Goal: Task Accomplishment & Management: Use online tool/utility

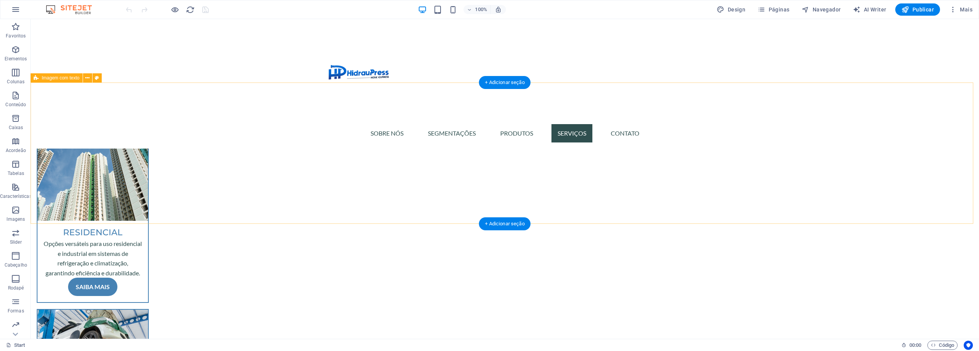
scroll to position [1453, 0]
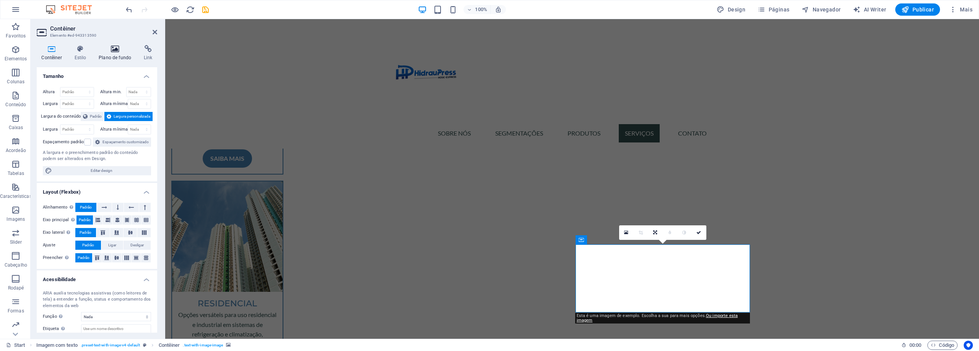
click at [112, 48] on icon at bounding box center [115, 49] width 42 height 8
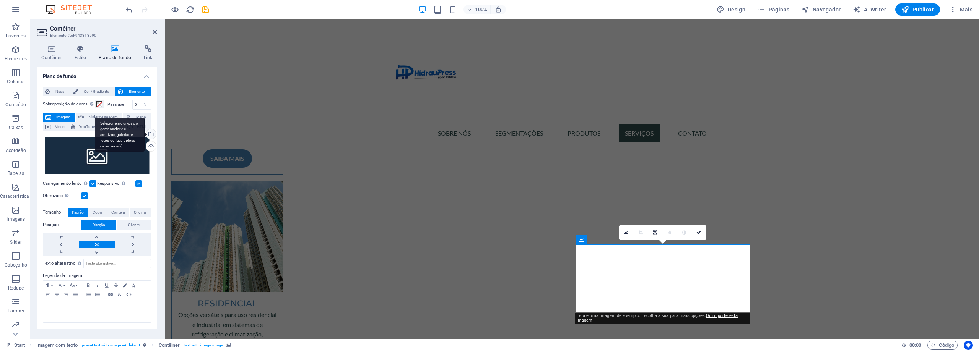
click at [145, 135] on div "Selecione arquivos do gerenciador de arquivos, galeria de fotos ou faça upload …" at bounding box center [120, 135] width 50 height 34
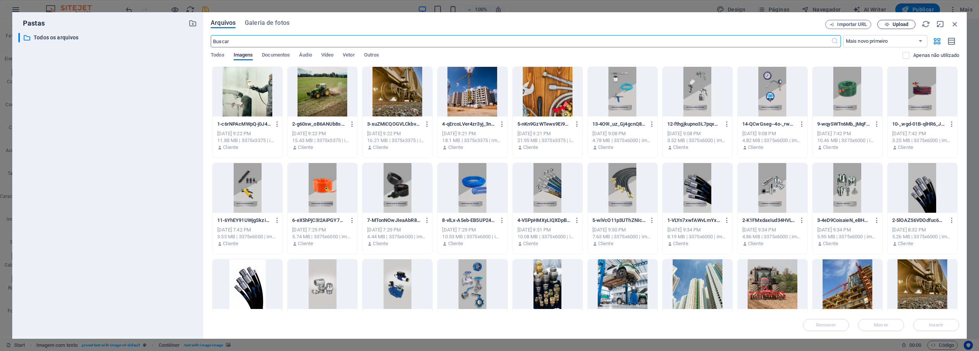
click at [888, 22] on icon "button" at bounding box center [887, 24] width 5 height 5
click at [897, 22] on span "Upload" at bounding box center [901, 24] width 16 height 5
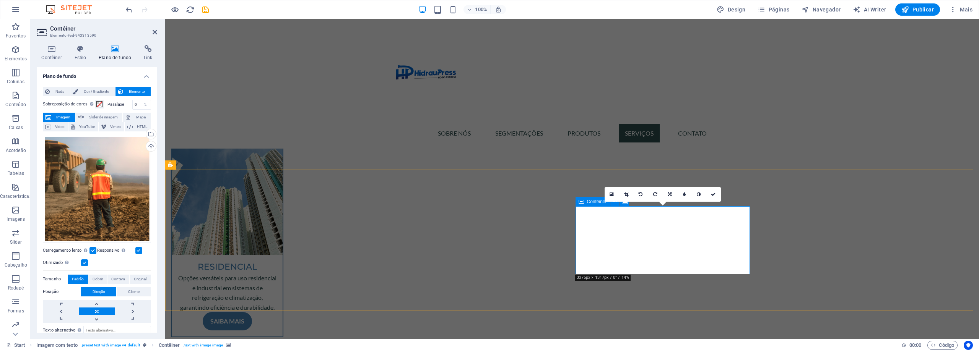
scroll to position [1492, 0]
click at [80, 179] on div "Arraste os arquivos aqui, clique para escolher os arquivos ou selecione os arqu…" at bounding box center [97, 189] width 108 height 108
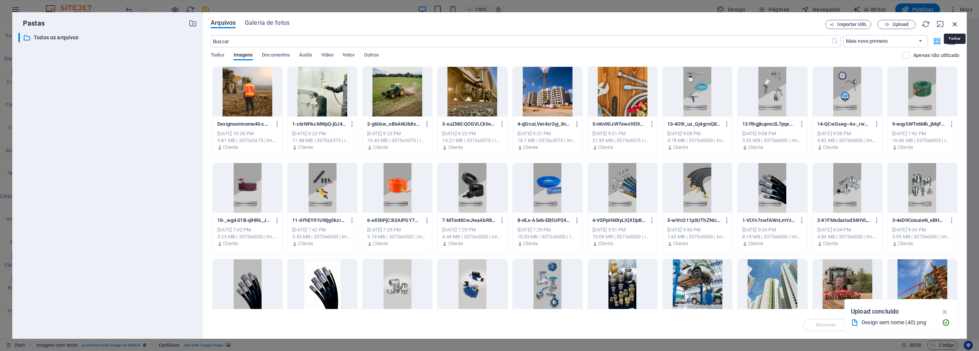
click at [954, 22] on icon "button" at bounding box center [955, 24] width 8 height 8
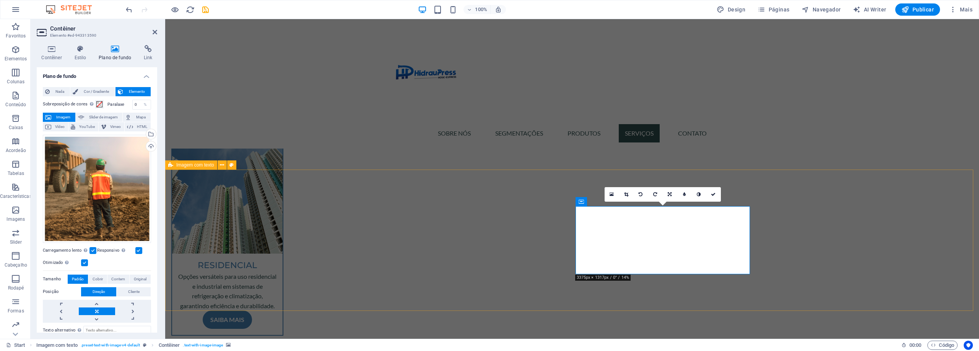
scroll to position [1530, 0]
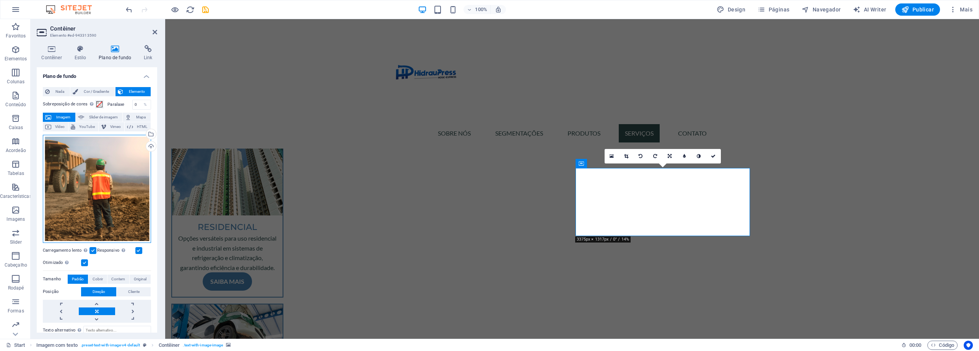
click at [106, 190] on div "Arraste os arquivos aqui, clique para escolher os arquivos ou selecione os arqu…" at bounding box center [97, 189] width 108 height 108
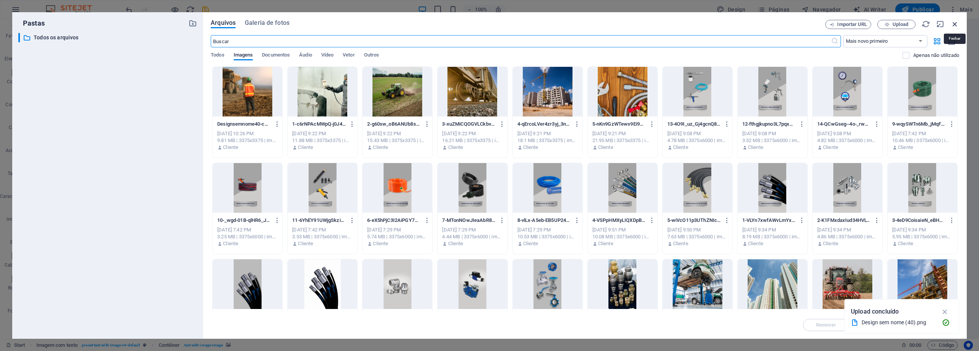
click at [954, 24] on icon "button" at bounding box center [955, 24] width 8 height 8
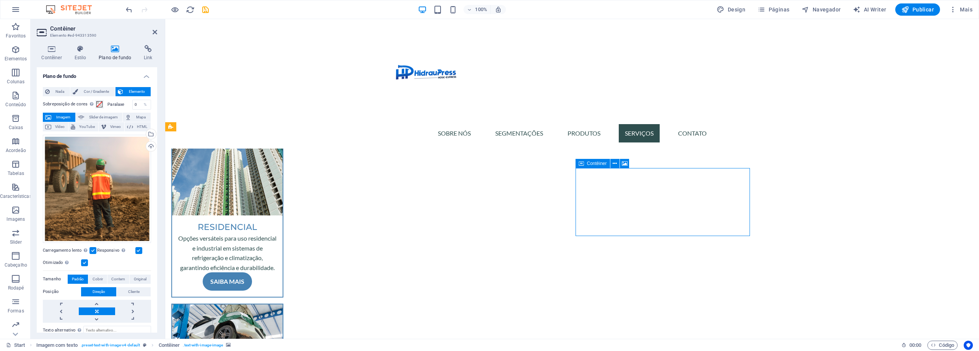
drag, startPoint x: 701, startPoint y: 190, endPoint x: 701, endPoint y: 208, distance: 17.2
click at [101, 202] on div "Arraste os arquivos aqui, clique para escolher os arquivos ou selecione os arqu…" at bounding box center [97, 189] width 108 height 108
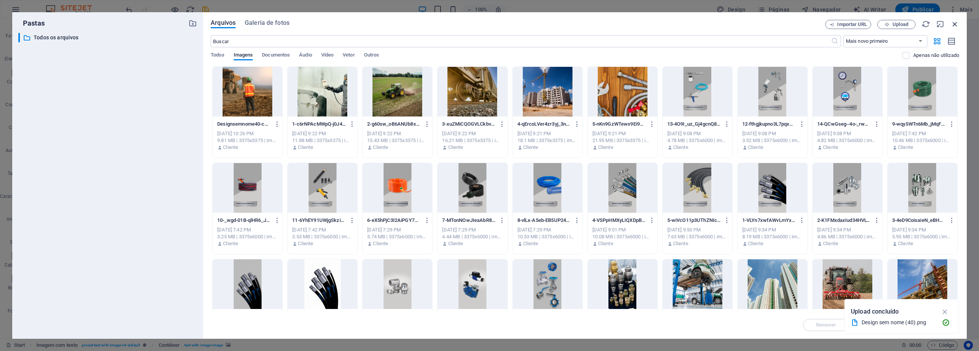
click at [953, 21] on icon "button" at bounding box center [955, 24] width 8 height 8
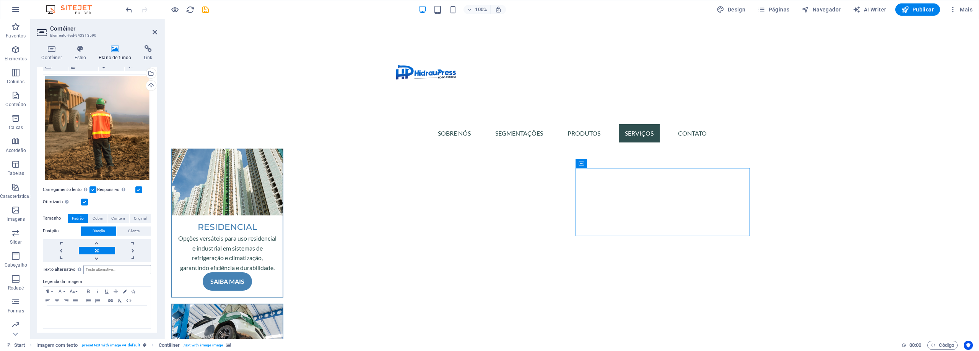
scroll to position [62, 0]
click at [101, 257] on link at bounding box center [97, 258] width 36 height 8
click at [98, 244] on link at bounding box center [97, 242] width 36 height 8
click at [97, 248] on link at bounding box center [97, 250] width 36 height 8
click at [100, 217] on span "Cobrir" at bounding box center [98, 217] width 10 height 9
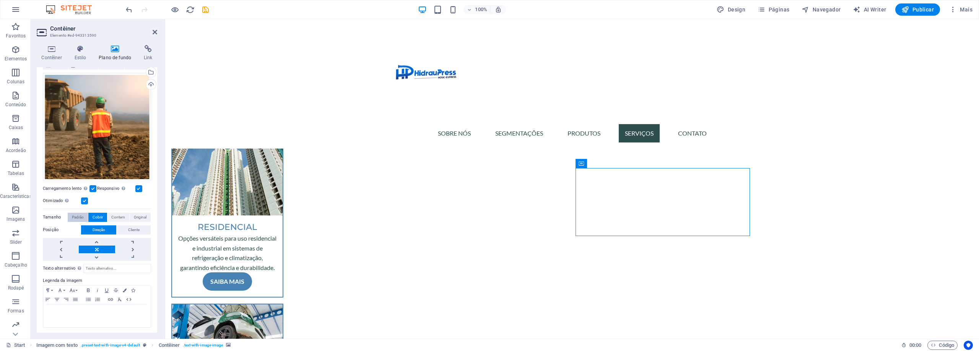
click at [81, 215] on span "Padrão" at bounding box center [78, 217] width 12 height 9
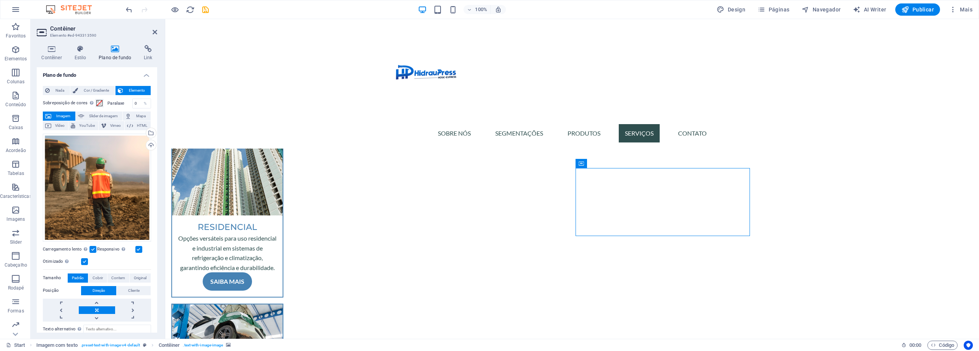
scroll to position [0, 0]
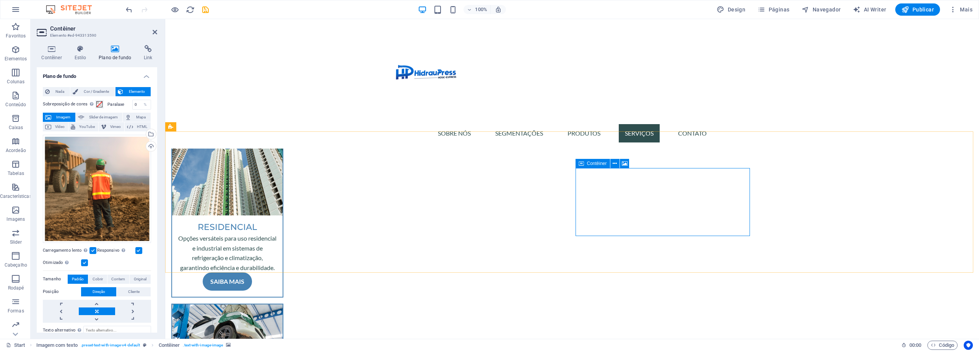
click at [618, 163] on button at bounding box center [614, 163] width 9 height 9
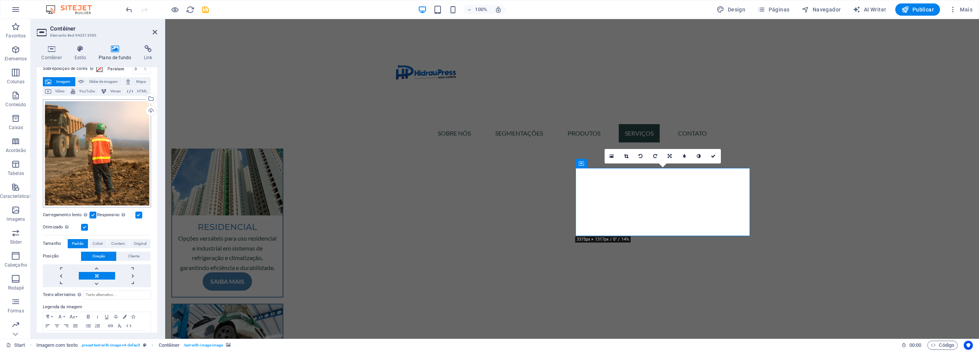
scroll to position [62, 0]
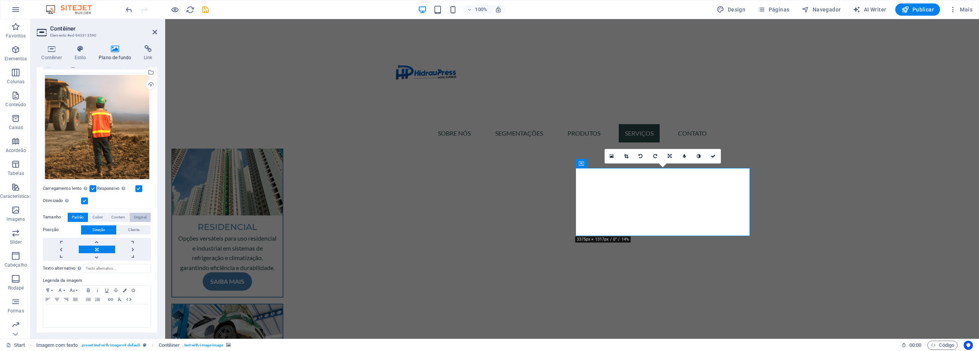
click at [139, 216] on span "Original" at bounding box center [140, 217] width 13 height 9
click at [122, 215] on span "Contem" at bounding box center [118, 217] width 14 height 9
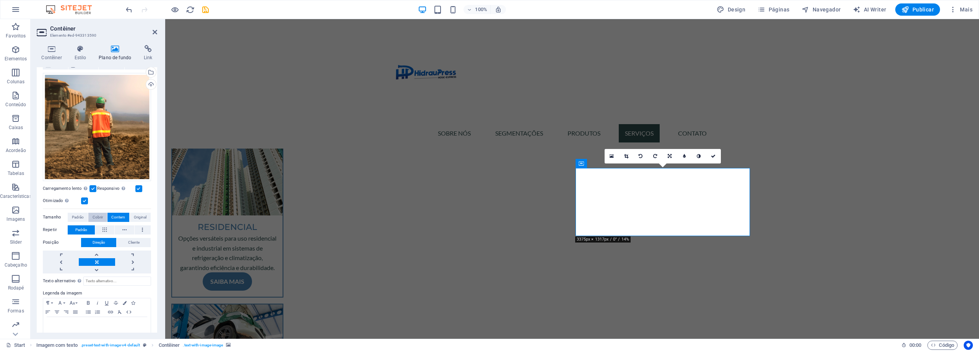
click at [93, 215] on span "Cobrir" at bounding box center [98, 217] width 10 height 9
click at [76, 218] on span "Padrão" at bounding box center [78, 217] width 12 height 9
click at [96, 239] on link at bounding box center [97, 242] width 36 height 8
click at [623, 156] on link at bounding box center [626, 156] width 15 height 15
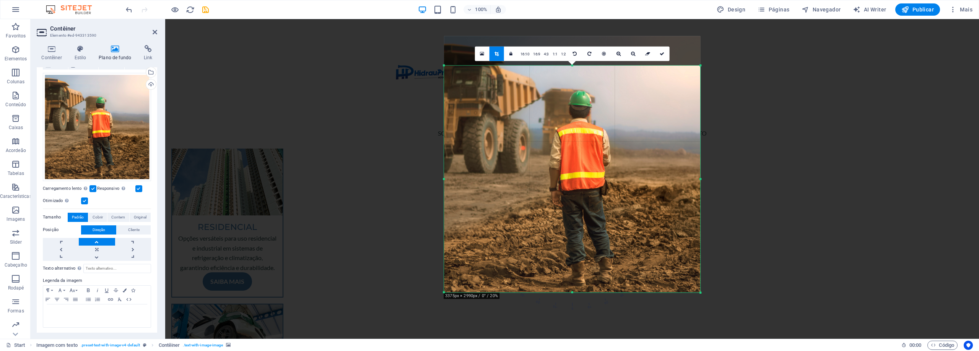
drag, startPoint x: 570, startPoint y: 52, endPoint x: 575, endPoint y: 81, distance: 29.4
click at [575, 81] on div "180 170 160 150 140 130 120 110 100 90 80 70 60 50 40 30 20 10 0 -10 -20 -30 -4…" at bounding box center [572, 179] width 256 height 228
click at [662, 55] on icon at bounding box center [662, 54] width 5 height 5
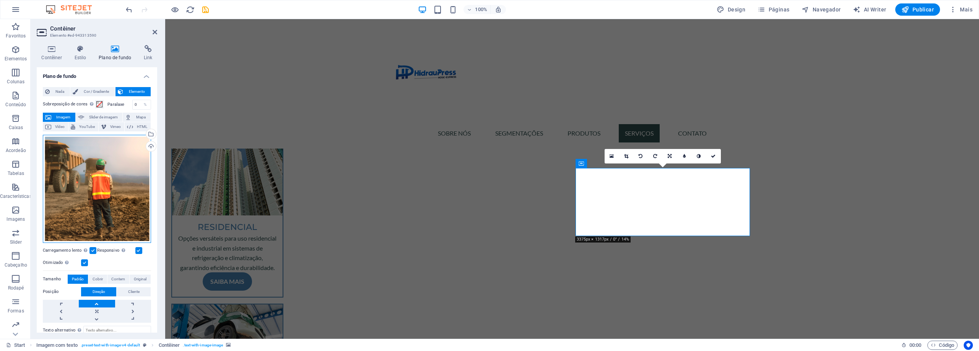
click at [87, 197] on div "Arraste os arquivos aqui, clique para escolher os arquivos ou selecione os arqu…" at bounding box center [97, 189] width 108 height 108
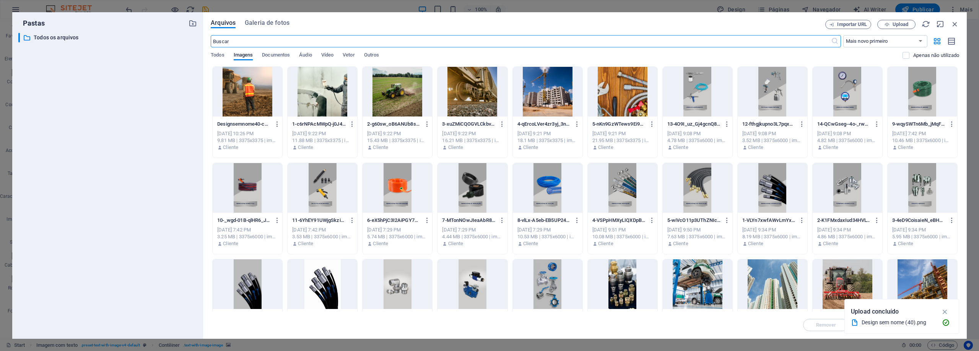
click at [234, 98] on div at bounding box center [248, 92] width 70 height 50
click at [234, 98] on div "1" at bounding box center [248, 92] width 70 height 50
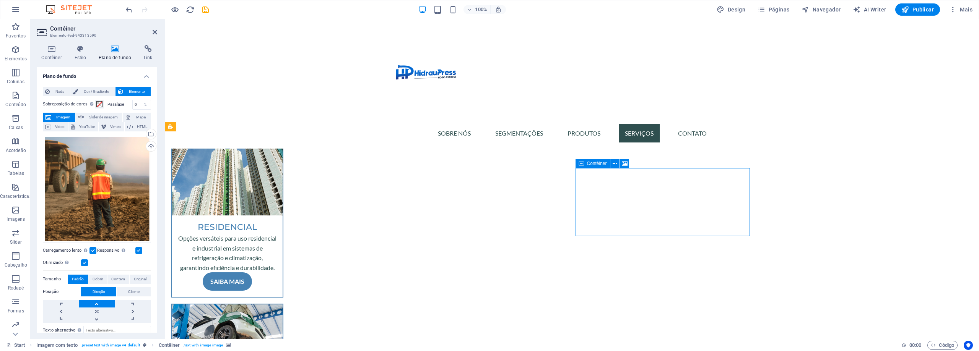
drag, startPoint x: 714, startPoint y: 209, endPoint x: 712, endPoint y: 196, distance: 13.1
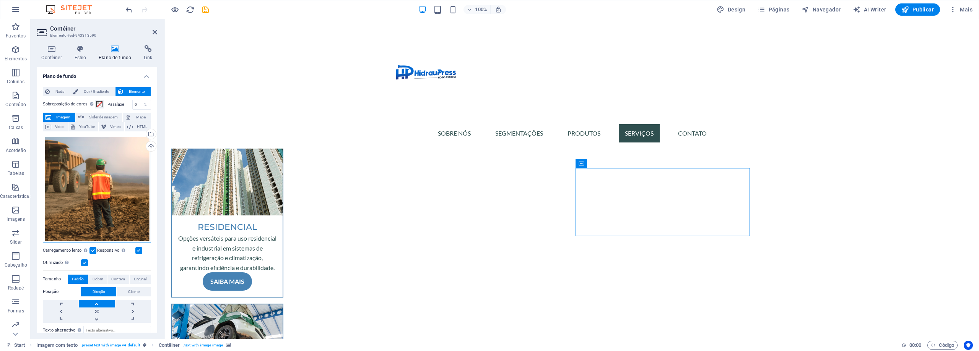
drag, startPoint x: 126, startPoint y: 169, endPoint x: 427, endPoint y: 155, distance: 301.7
click at [126, 169] on div "Arraste os arquivos aqui, clique para escolher os arquivos ou selecione os arqu…" at bounding box center [97, 189] width 108 height 108
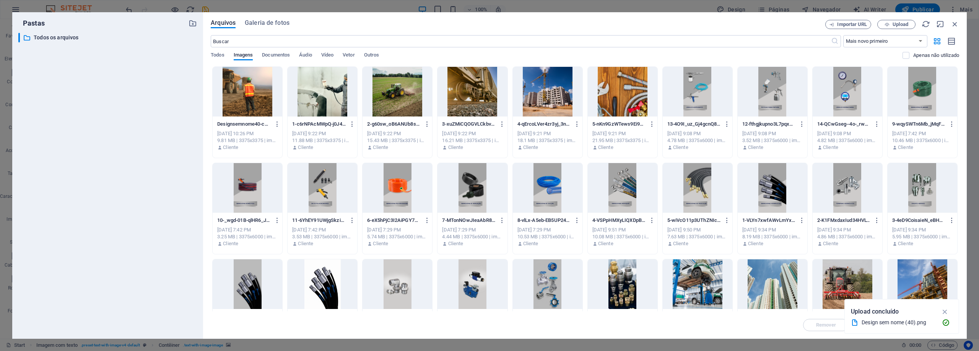
click at [510, 192] on div "Designsemnome40-cMPiRQ5XJtW_siGg_cghfQ.png Designsemnome40-cMPiRQ5XJtW_siGg_cgh…" at bounding box center [585, 257] width 748 height 381
click at [953, 22] on icon "button" at bounding box center [955, 24] width 8 height 8
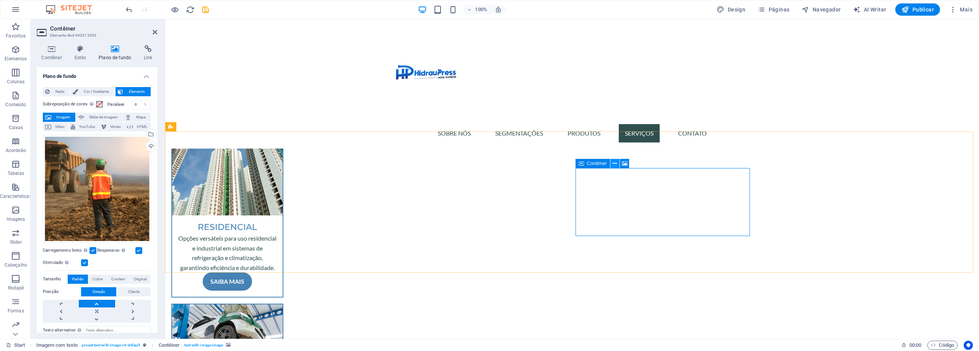
click at [616, 164] on icon at bounding box center [615, 164] width 4 height 8
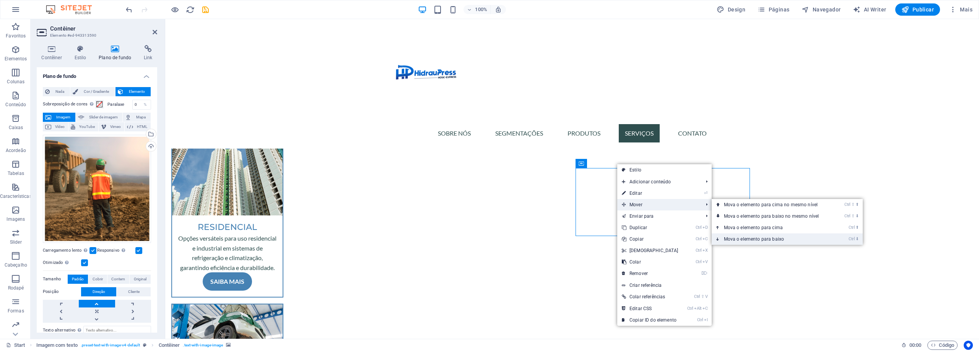
click at [758, 241] on link "Ctrl ⬇ Mova o elemento para baixo" at bounding box center [773, 239] width 123 height 11
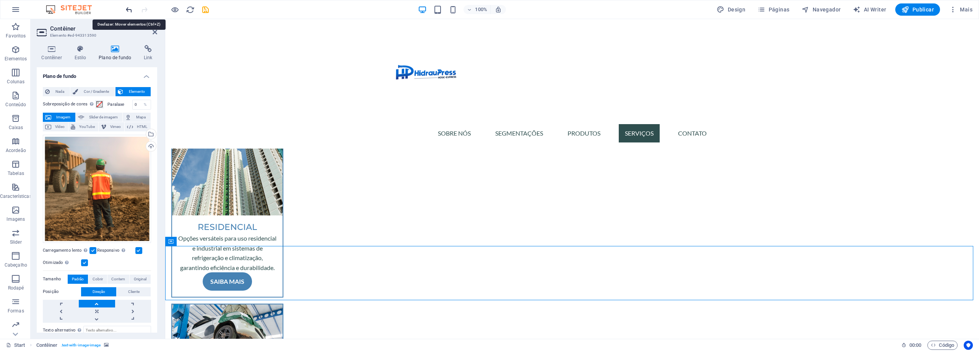
click at [125, 9] on icon "undo" at bounding box center [129, 9] width 9 height 9
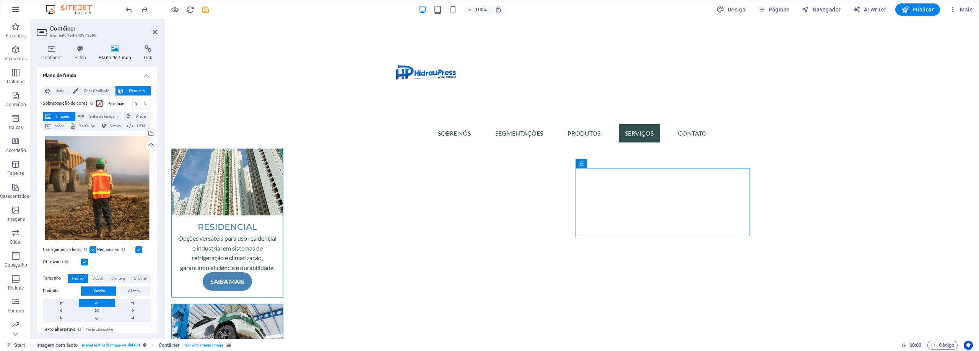
scroll to position [0, 0]
click at [88, 96] on span "Cor / Gradiente" at bounding box center [96, 91] width 32 height 9
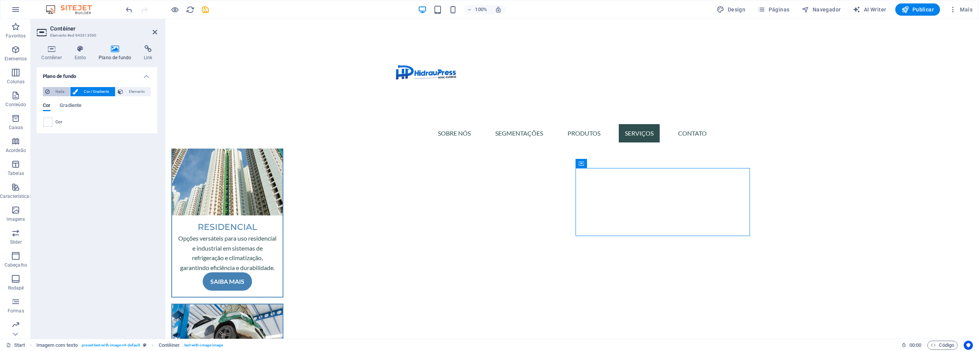
click at [63, 89] on span "Nada" at bounding box center [60, 91] width 16 height 9
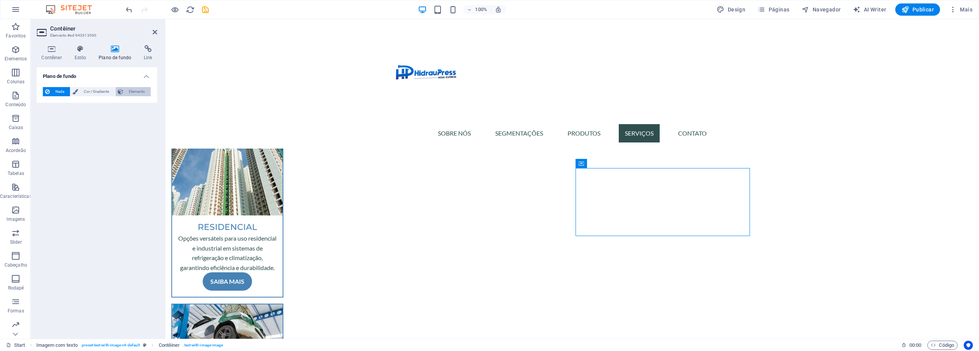
click at [122, 88] on icon at bounding box center [120, 91] width 5 height 9
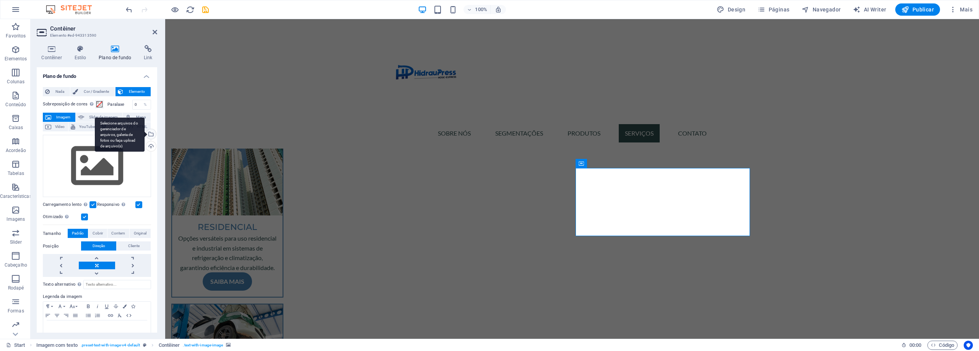
click at [145, 136] on div "Selecione arquivos do gerenciador de arquivos, galeria de fotos ou faça upload …" at bounding box center [120, 135] width 50 height 34
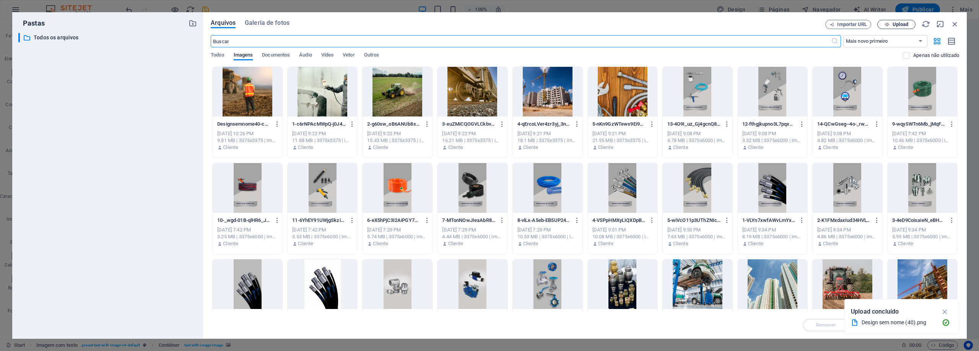
click at [899, 26] on span "Upload" at bounding box center [901, 24] width 16 height 5
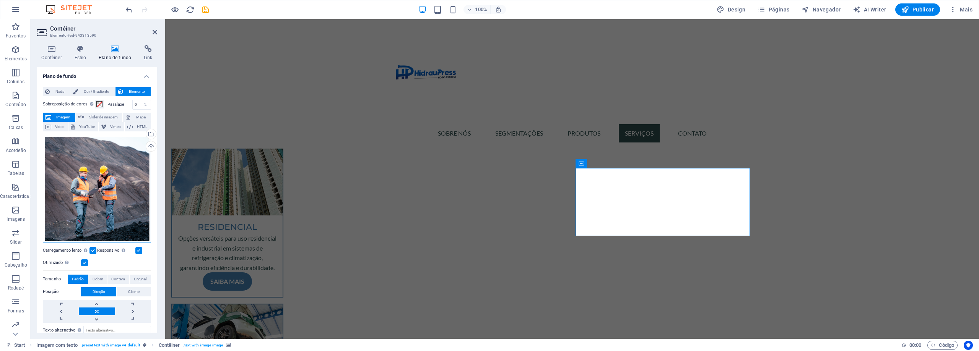
click at [113, 179] on div "Arraste os arquivos aqui, clique para escolher os arquivos ou selecione os arqu…" at bounding box center [97, 189] width 108 height 108
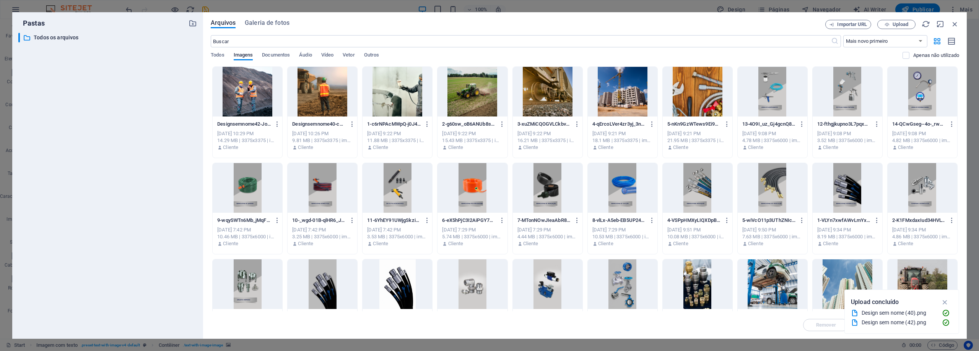
click at [253, 101] on div at bounding box center [248, 92] width 70 height 50
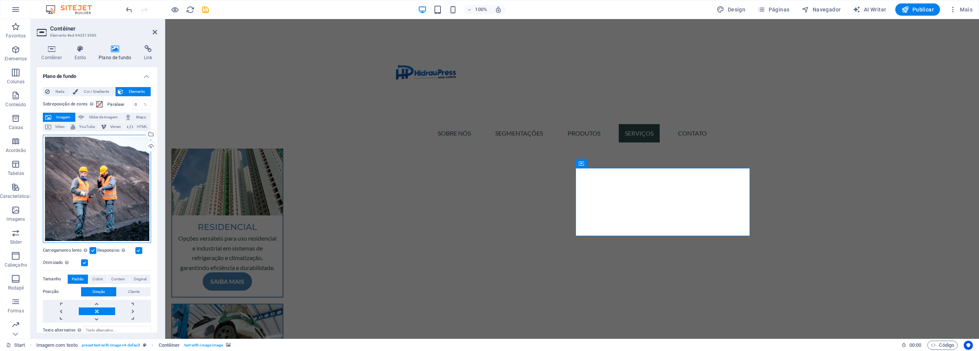
click at [99, 186] on div "Arraste os arquivos aqui, clique para escolher os arquivos ou selecione os arqu…" at bounding box center [97, 189] width 108 height 108
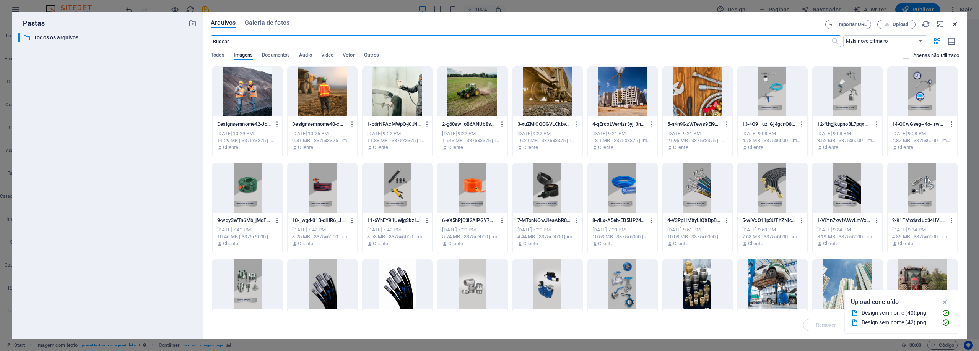
click at [953, 22] on icon "button" at bounding box center [955, 24] width 8 height 8
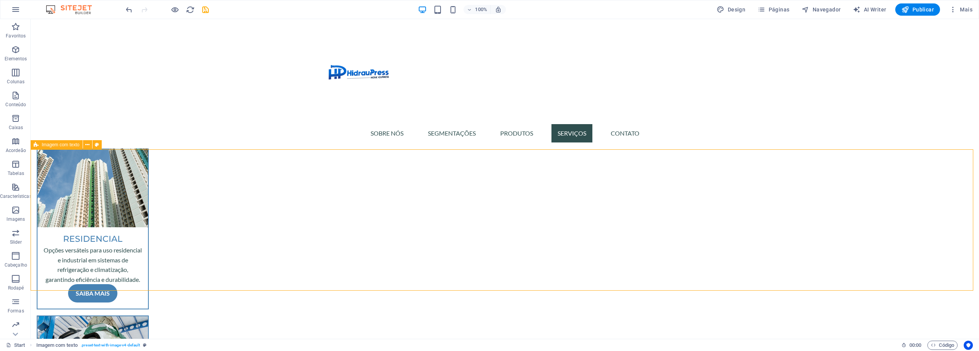
scroll to position [1492, 0]
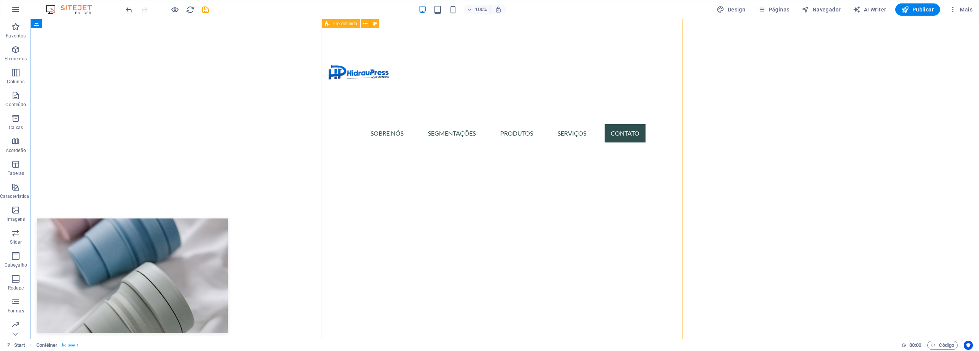
scroll to position [2142, 0]
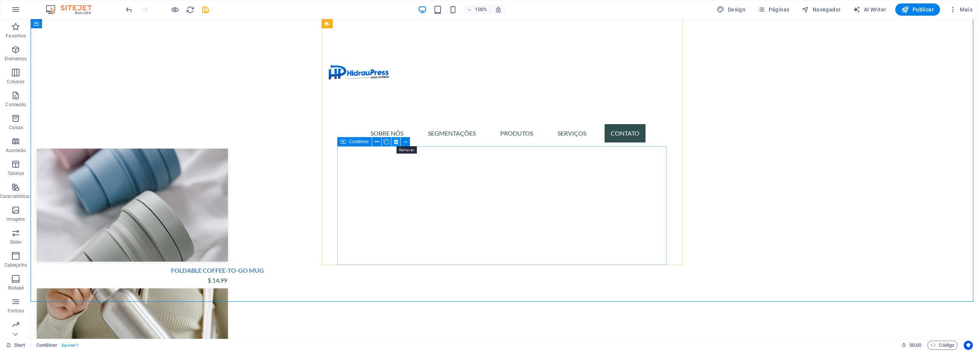
drag, startPoint x: 394, startPoint y: 140, endPoint x: 372, endPoint y: 124, distance: 26.0
click at [394, 140] on icon at bounding box center [396, 142] width 4 height 8
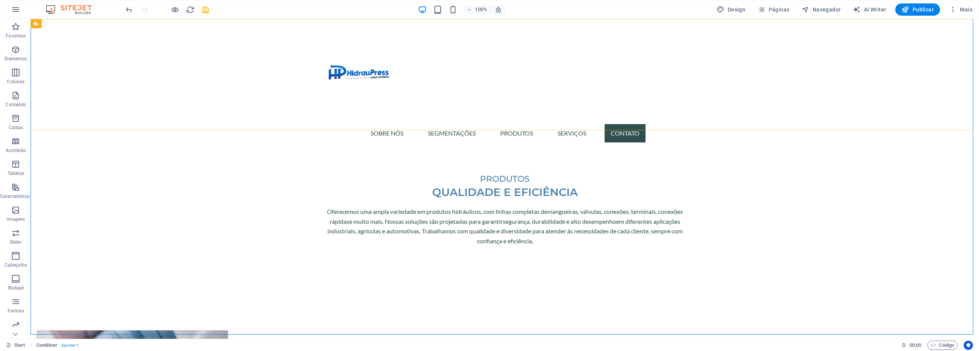
scroll to position [1912, 0]
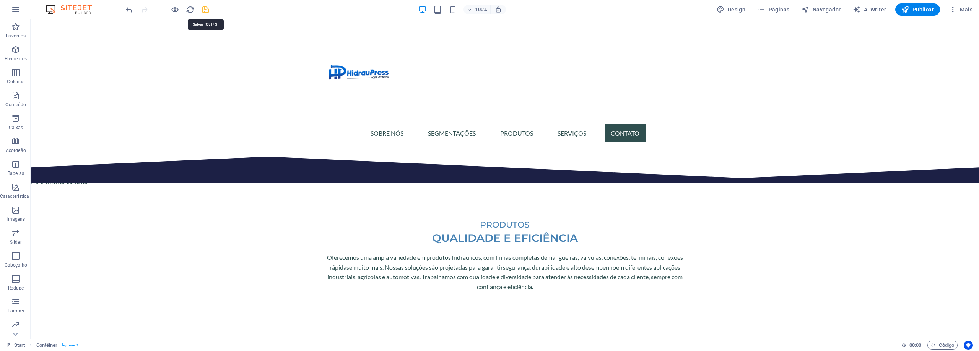
click at [203, 12] on icon "save" at bounding box center [205, 9] width 9 height 9
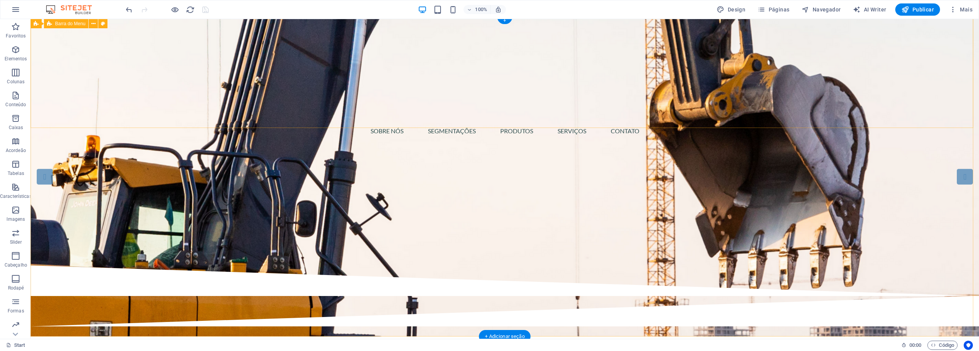
scroll to position [0, 0]
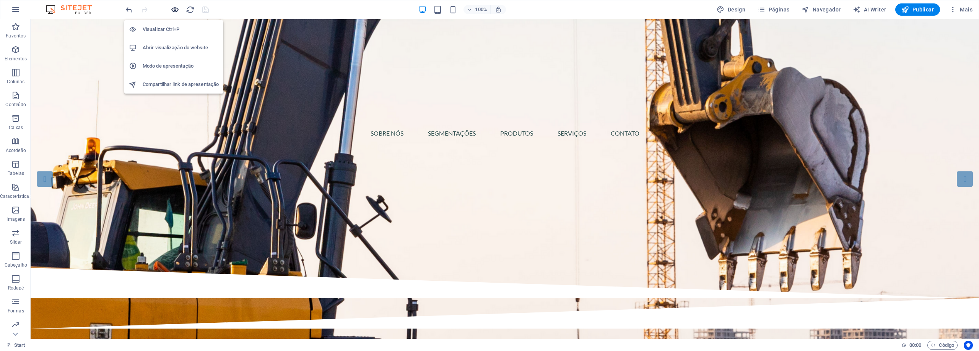
click at [176, 11] on icon "button" at bounding box center [175, 9] width 9 height 9
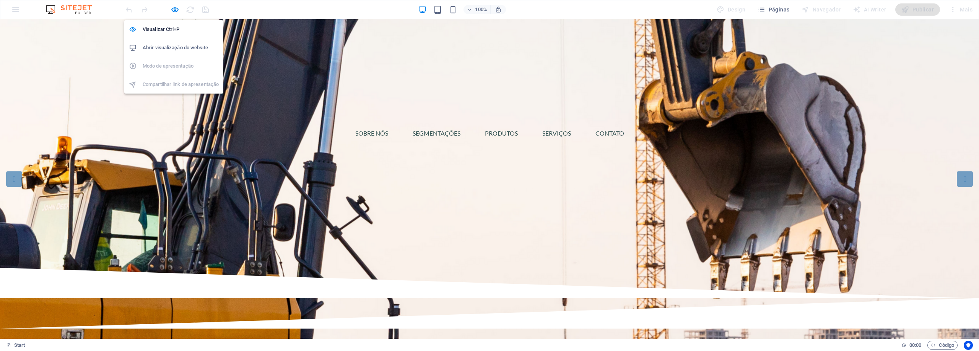
click at [180, 46] on h6 "Abrir visualização do website" at bounding box center [181, 47] width 76 height 9
